Goal: Navigation & Orientation: Find specific page/section

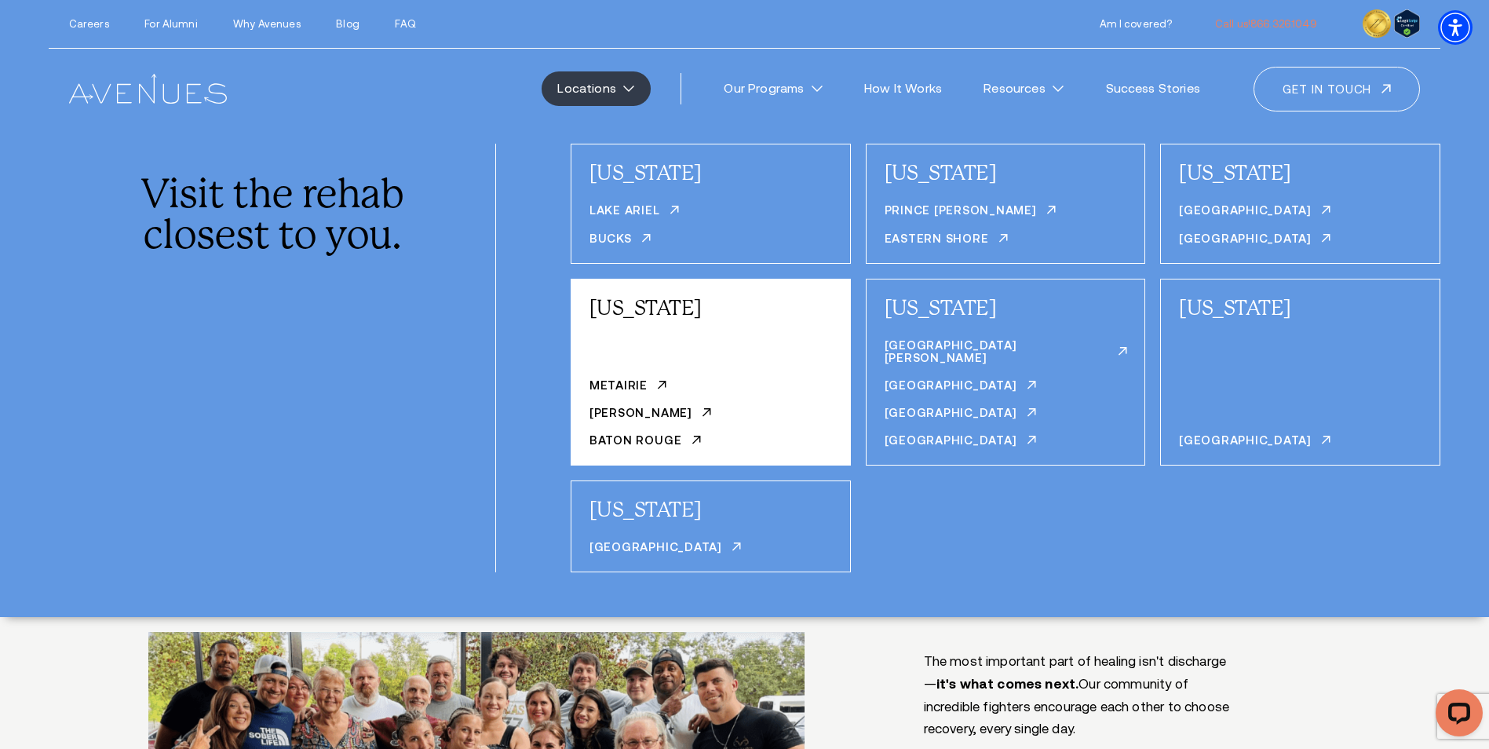
scroll to position [10595, 0]
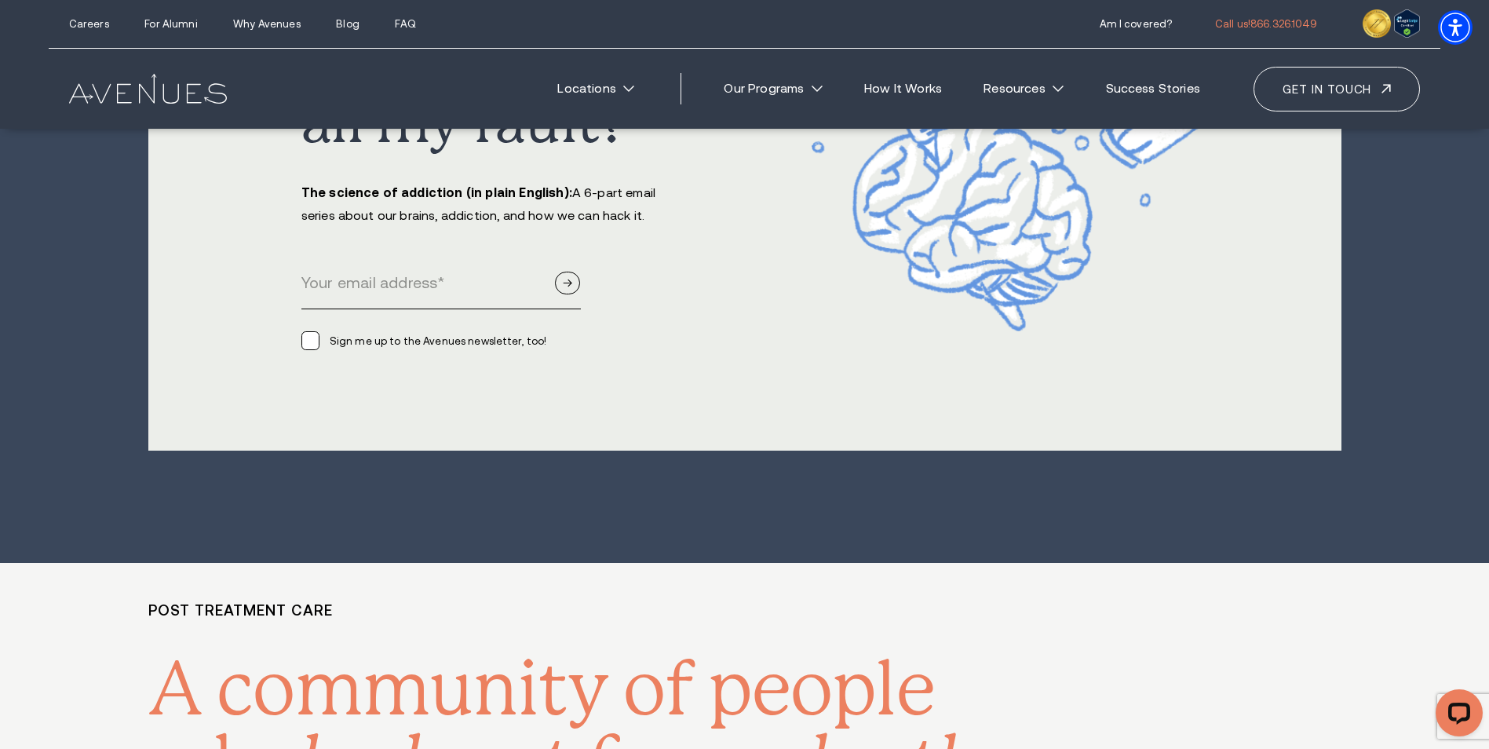
click at [126, 90] on img at bounding box center [148, 89] width 158 height 30
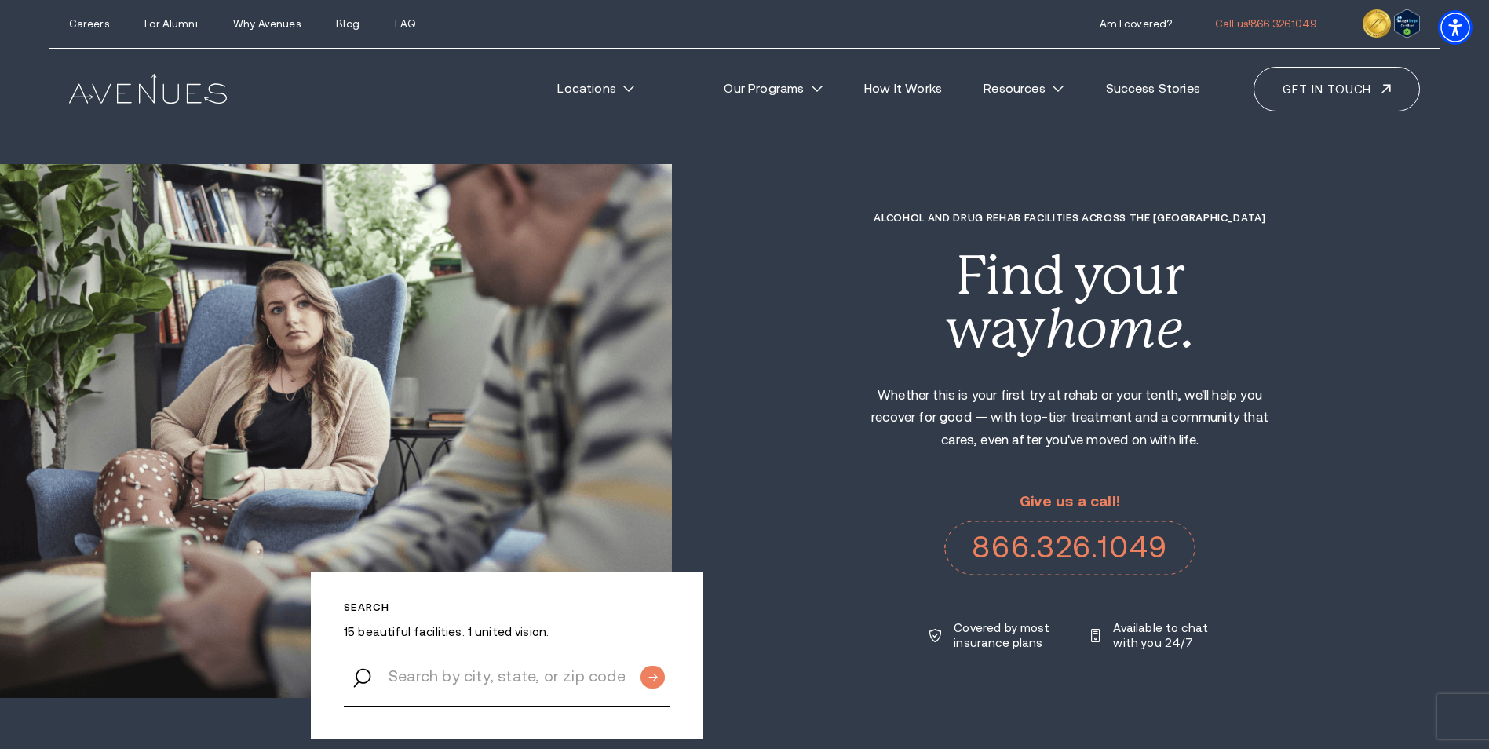
click at [268, 30] on div "Careers For Alumni Why Avenues Blog FAQ Call us!" at bounding box center [744, 24] width 1391 height 49
click at [268, 27] on link "Why Avenues" at bounding box center [266, 24] width 67 height 12
